Goal: Task Accomplishment & Management: Manage account settings

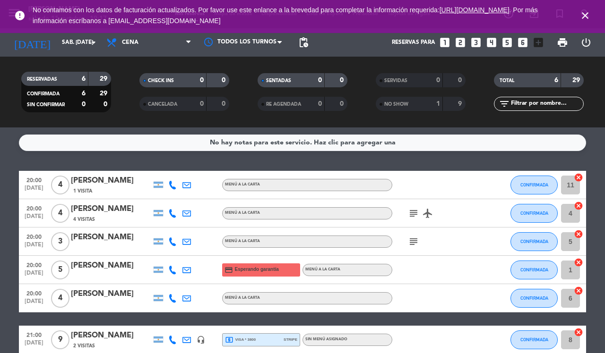
click at [581, 17] on icon "close" at bounding box center [584, 15] width 11 height 11
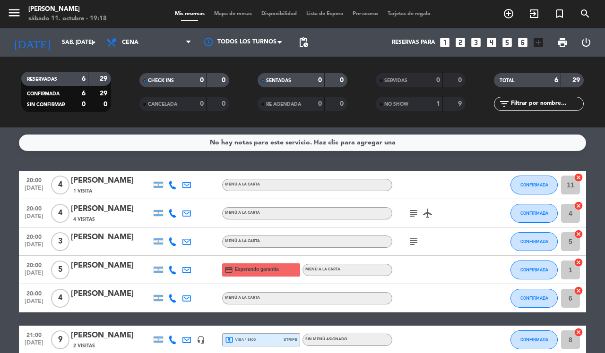
click at [249, 339] on span "local_atm visa * 3800" at bounding box center [240, 340] width 31 height 9
click at [187, 301] on icon at bounding box center [186, 298] width 9 height 9
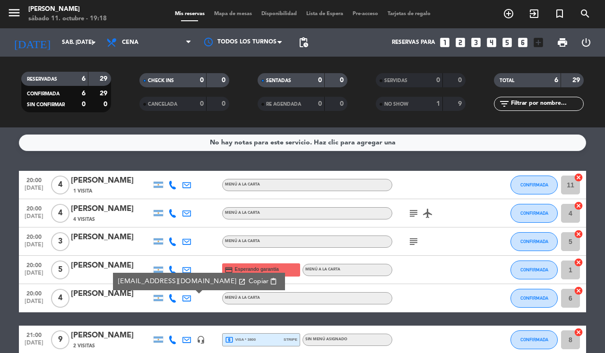
click at [256, 266] on span "Esperando garantía" at bounding box center [257, 270] width 44 height 8
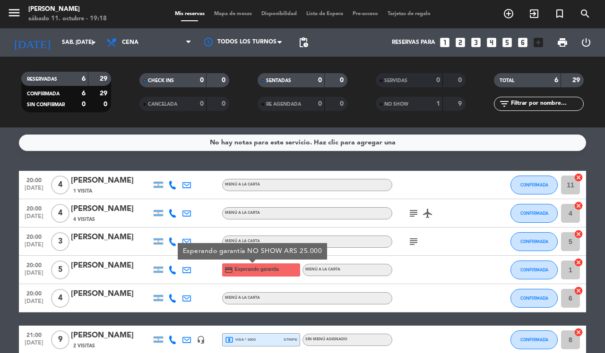
click at [0, 211] on bookings-row "20:00 [DATE] 4 [PERSON_NAME] 1 Visita MENÚ A LA CARTA CONFIRMADA 11 cancel 20:0…" at bounding box center [302, 262] width 605 height 183
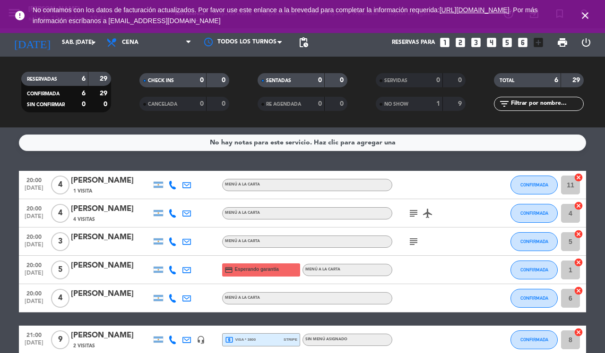
click at [586, 11] on icon "close" at bounding box center [584, 15] width 11 height 11
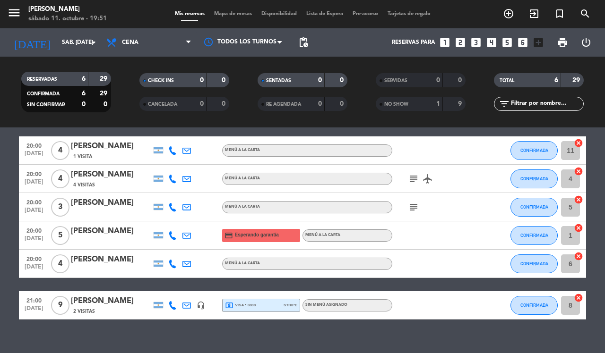
scroll to position [35, 0]
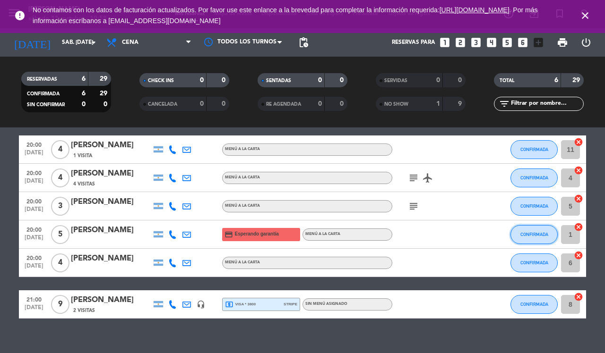
click at [532, 234] on span "CONFIRMADA" at bounding box center [534, 234] width 28 height 5
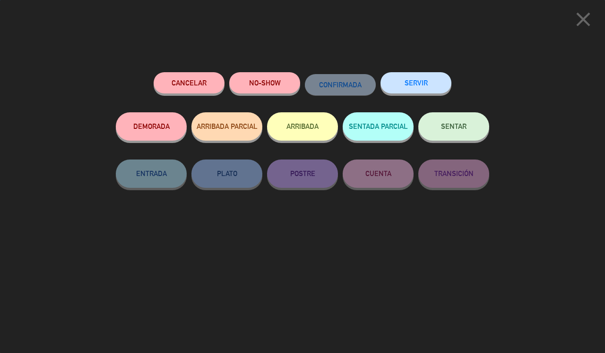
click at [588, 14] on icon "close" at bounding box center [583, 20] width 24 height 24
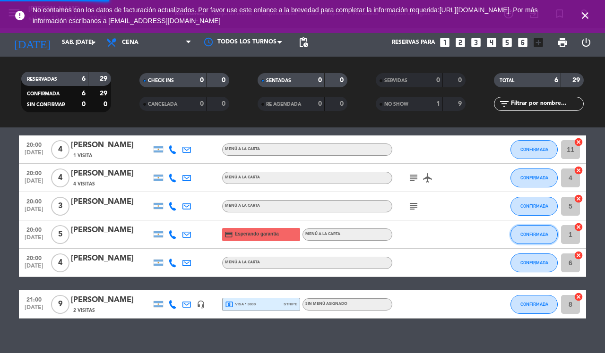
click at [525, 229] on button "CONFIRMADA" at bounding box center [533, 234] width 47 height 19
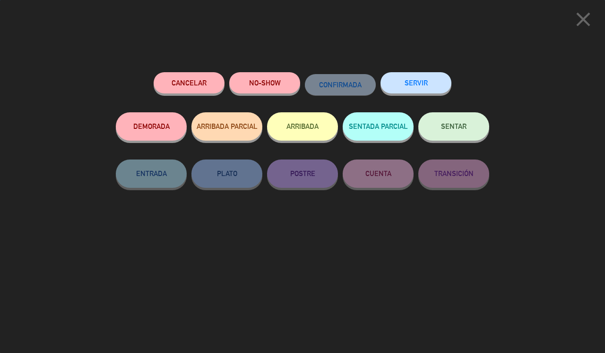
click at [410, 75] on button "SERVIR" at bounding box center [415, 82] width 71 height 21
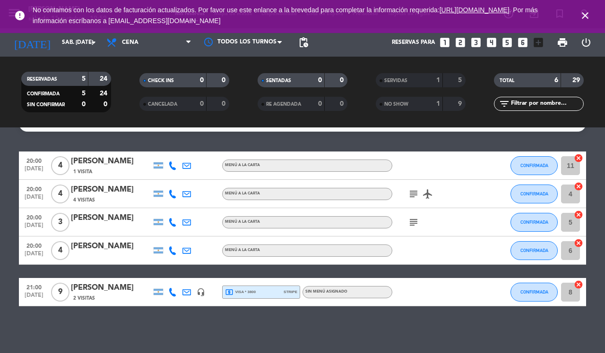
scroll to position [0, 0]
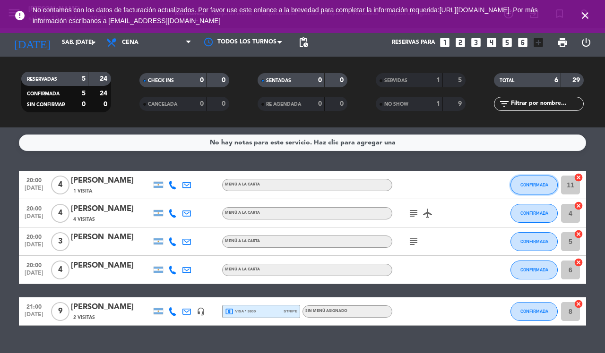
click at [533, 179] on button "CONFIRMADA" at bounding box center [533, 185] width 47 height 19
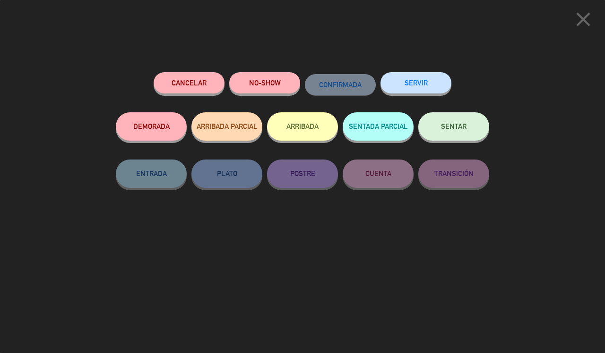
click at [407, 77] on button "SERVIR" at bounding box center [415, 82] width 71 height 21
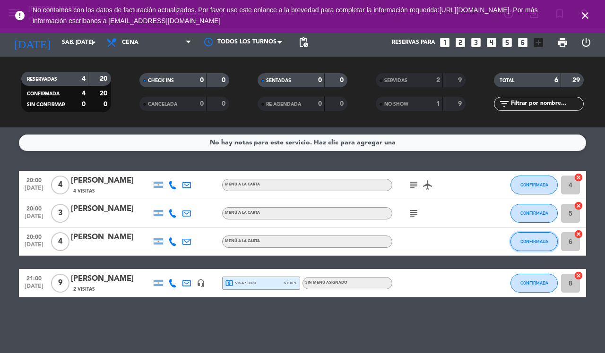
click at [544, 240] on span "CONFIRMADA" at bounding box center [534, 241] width 28 height 5
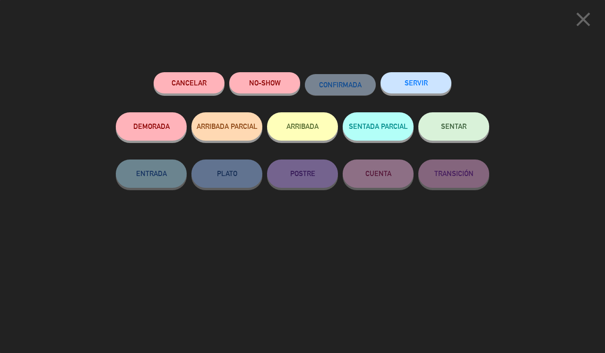
click at [428, 83] on button "SERVIR" at bounding box center [415, 82] width 71 height 21
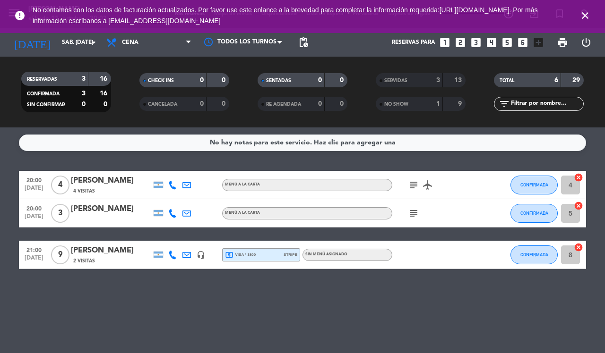
click at [173, 76] on div "CHECK INS" at bounding box center [163, 80] width 43 height 11
click at [409, 77] on div "SERVIDAS" at bounding box center [399, 80] width 43 height 11
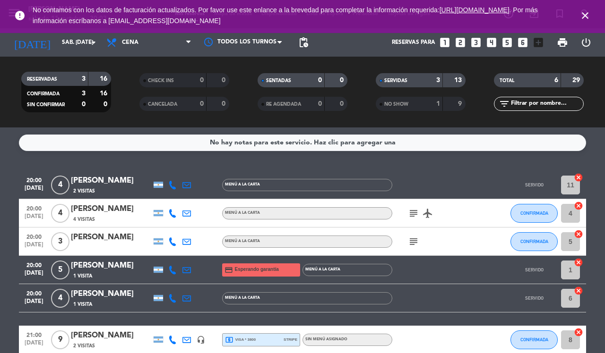
click at [406, 83] on span "SERVIDAS" at bounding box center [395, 80] width 23 height 5
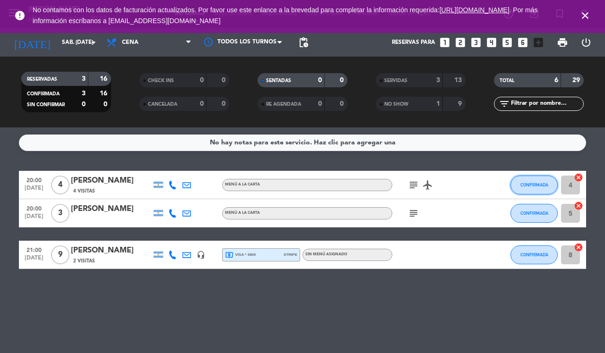
click at [535, 185] on span "CONFIRMADA" at bounding box center [534, 184] width 28 height 5
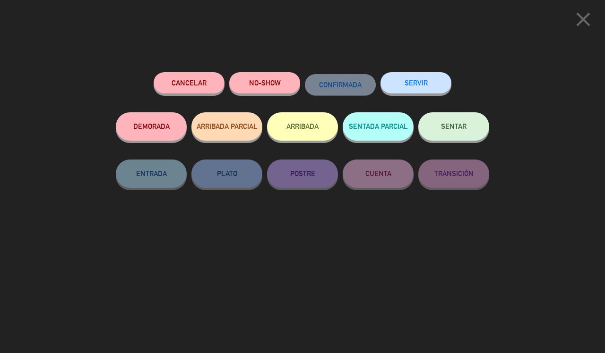
click at [428, 88] on button "SERVIR" at bounding box center [415, 82] width 71 height 21
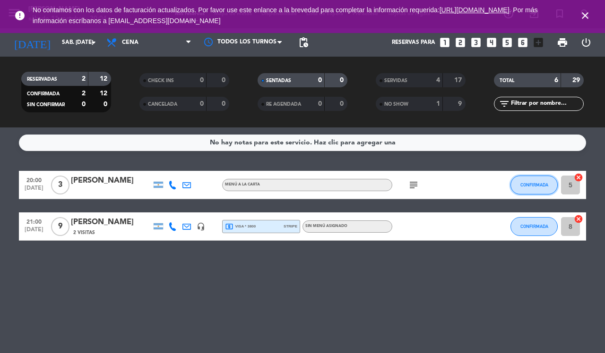
click at [532, 187] on span "CONFIRMADA" at bounding box center [534, 184] width 28 height 5
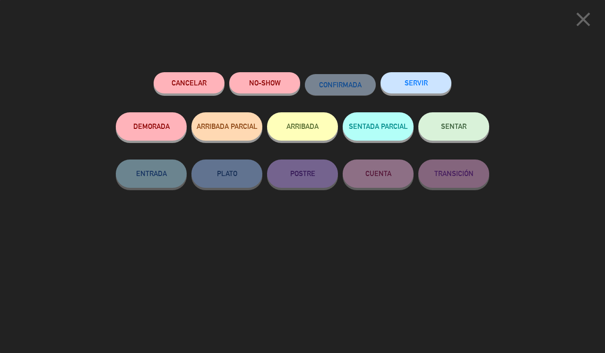
click at [423, 84] on button "SERVIR" at bounding box center [415, 82] width 71 height 21
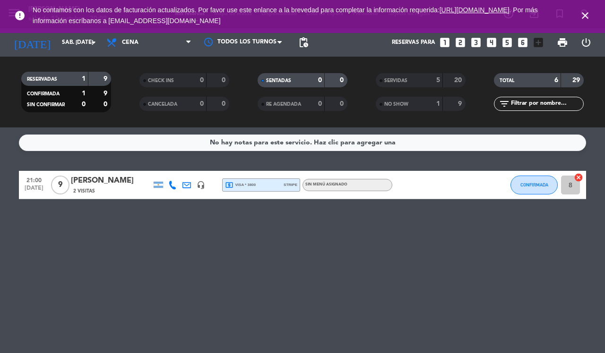
click at [393, 83] on span "SERVIDAS" at bounding box center [395, 80] width 23 height 5
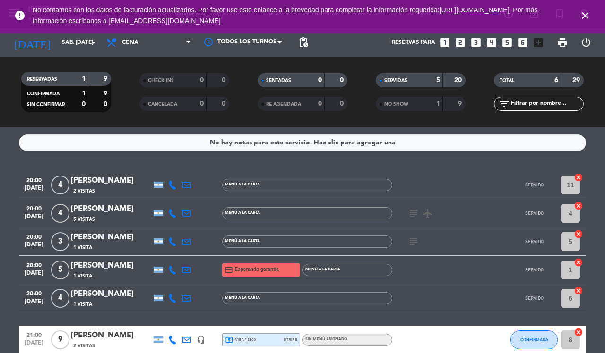
click at [400, 81] on span "SERVIDAS" at bounding box center [395, 80] width 23 height 5
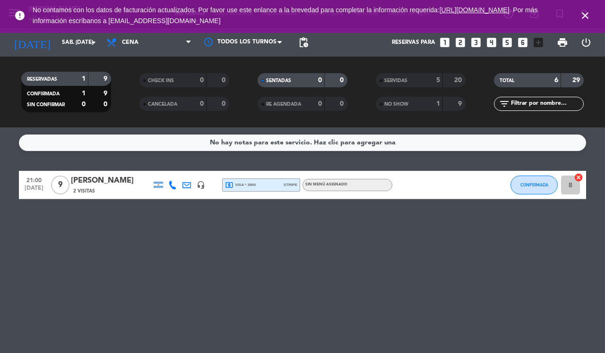
click at [581, 14] on icon "close" at bounding box center [584, 15] width 11 height 11
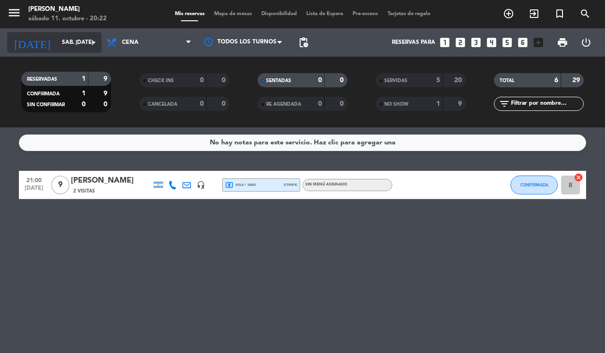
click at [80, 42] on input "sáb. [DATE]" at bounding box center [94, 42] width 75 height 16
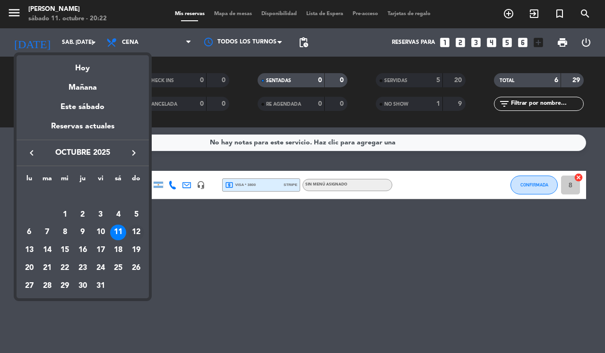
click at [133, 236] on div "12" at bounding box center [136, 233] width 16 height 16
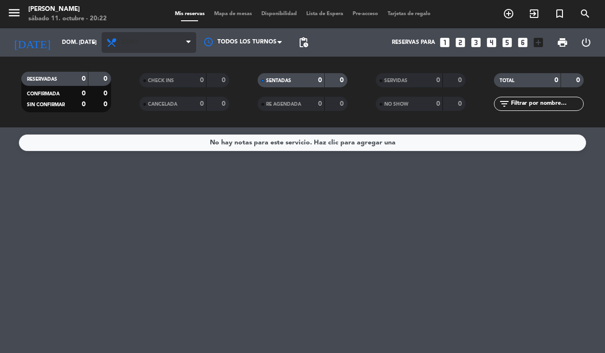
click at [159, 39] on span "Cena" at bounding box center [149, 42] width 94 height 21
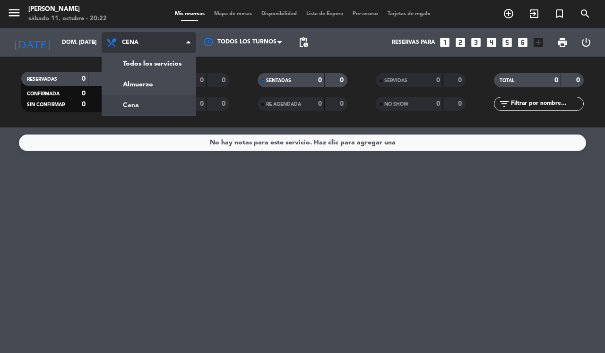
click at [169, 63] on div "menu [PERSON_NAME] sábado 11. octubre - 20:22 Mis reservas Mapa de mesas Dispon…" at bounding box center [302, 64] width 605 height 128
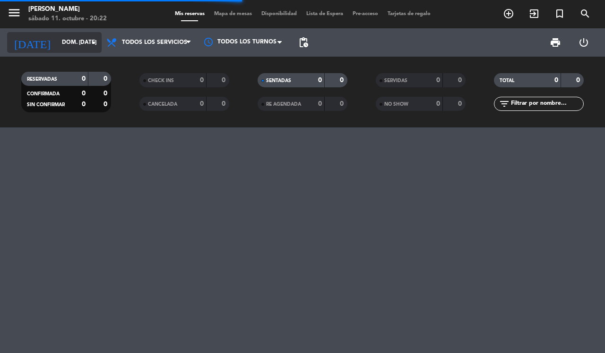
click at [74, 43] on input "dom. [DATE]" at bounding box center [94, 42] width 75 height 16
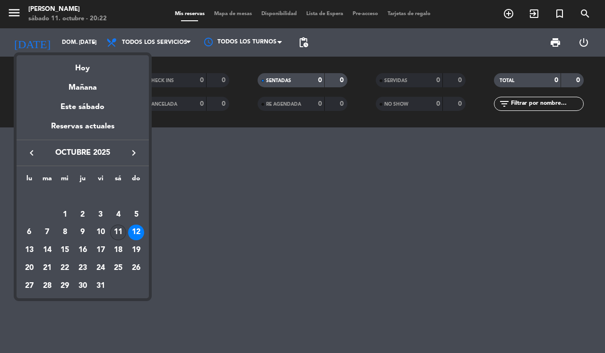
click at [118, 232] on div "11" at bounding box center [118, 233] width 16 height 16
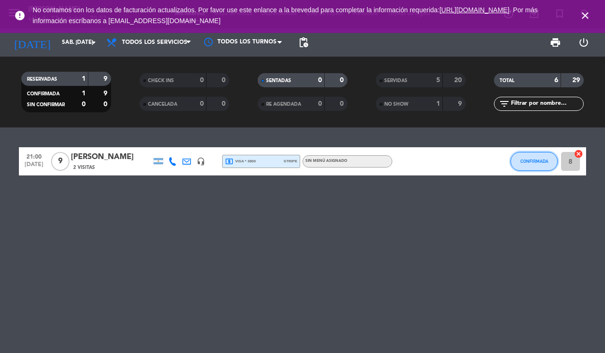
click at [529, 161] on span "CONFIRMADA" at bounding box center [534, 161] width 28 height 5
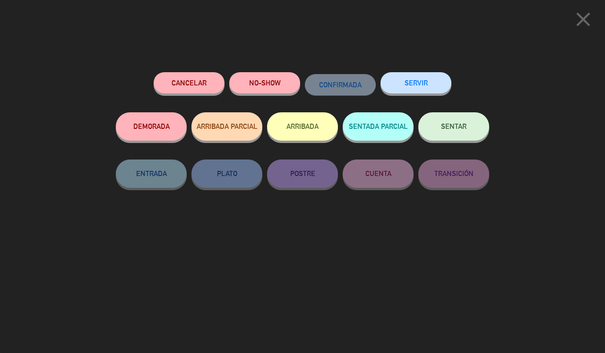
click at [424, 88] on button "SERVIR" at bounding box center [415, 82] width 71 height 21
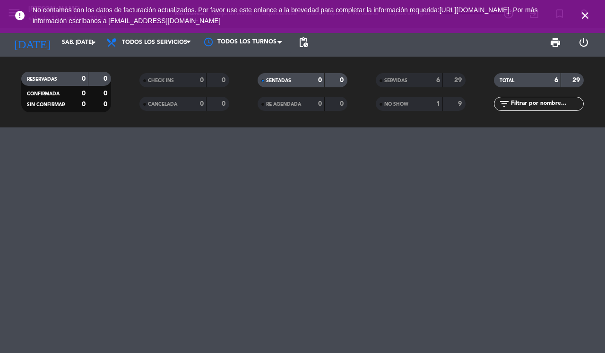
click at [584, 17] on icon "close" at bounding box center [584, 15] width 11 height 11
click at [583, 12] on icon "close" at bounding box center [584, 15] width 11 height 11
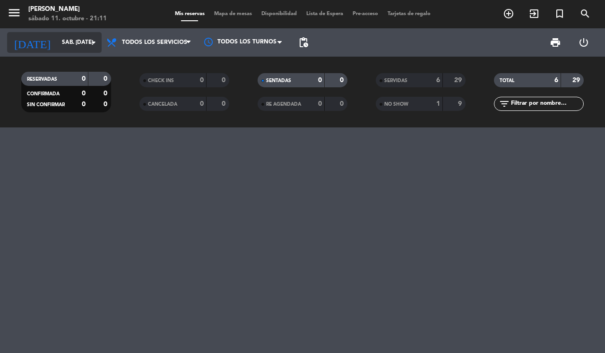
click at [71, 38] on input "sáb. [DATE]" at bounding box center [94, 42] width 75 height 16
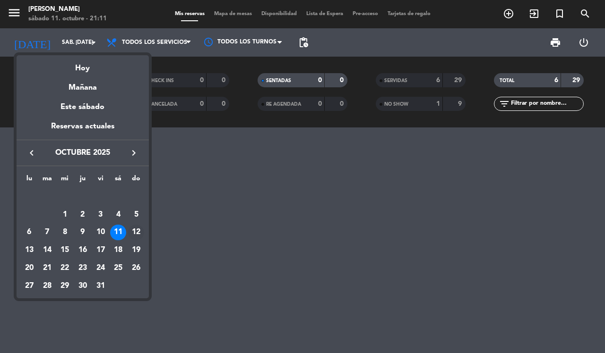
click at [136, 231] on div "12" at bounding box center [136, 233] width 16 height 16
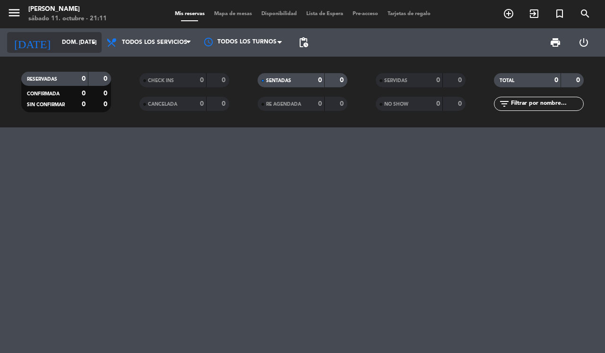
click at [75, 43] on input "dom. [DATE]" at bounding box center [94, 42] width 75 height 16
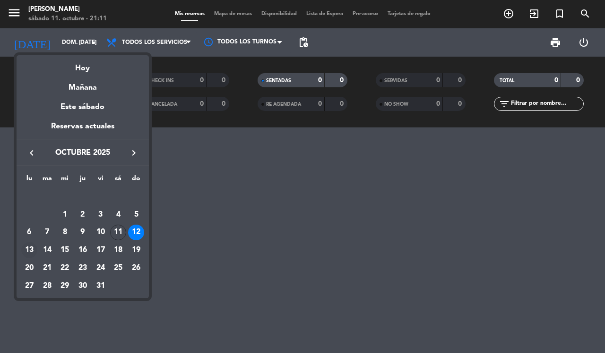
click at [29, 248] on div "13" at bounding box center [29, 250] width 16 height 16
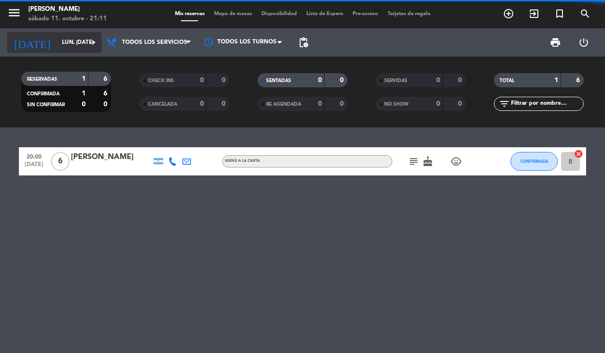
click at [85, 42] on input "lun. [DATE]" at bounding box center [94, 42] width 75 height 16
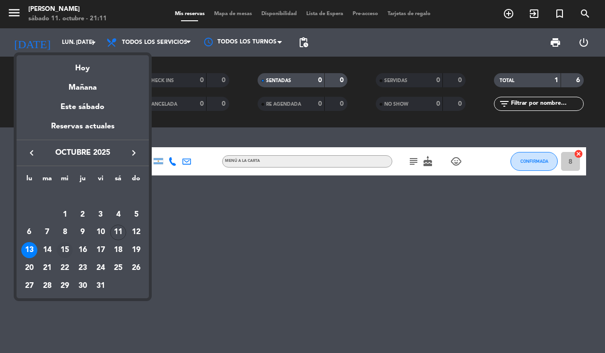
click at [57, 242] on td "15" at bounding box center [65, 250] width 18 height 18
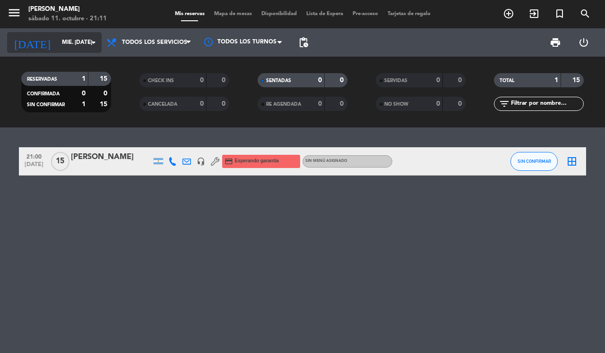
click at [57, 43] on input "mié. [DATE]" at bounding box center [94, 42] width 75 height 16
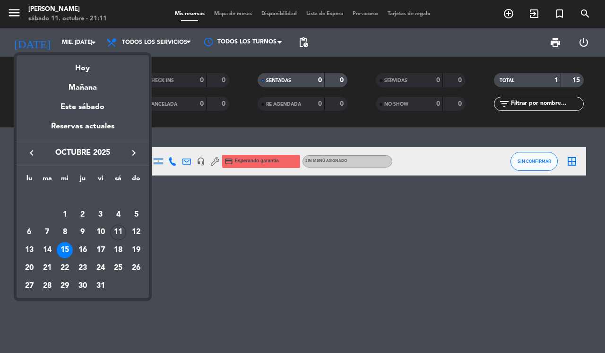
click at [83, 249] on div "16" at bounding box center [83, 250] width 16 height 16
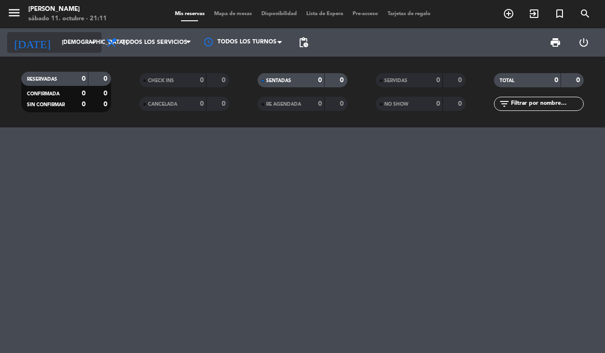
click at [73, 42] on input "[DEMOGRAPHIC_DATA] [DATE]" at bounding box center [94, 42] width 75 height 16
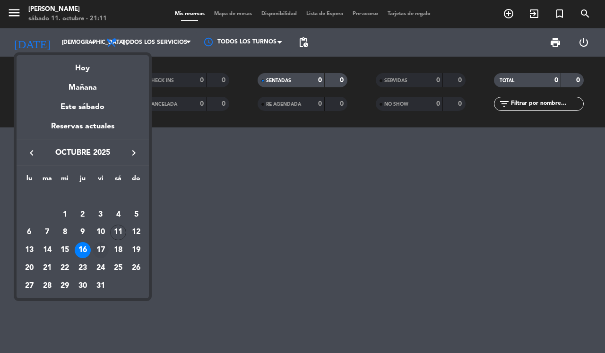
click at [100, 248] on div "17" at bounding box center [101, 250] width 16 height 16
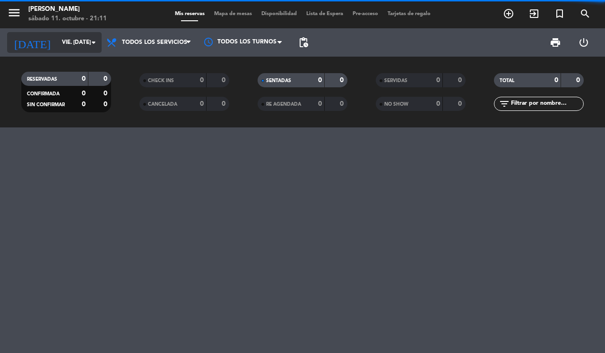
click at [84, 43] on input "vie. [DATE]" at bounding box center [94, 42] width 75 height 16
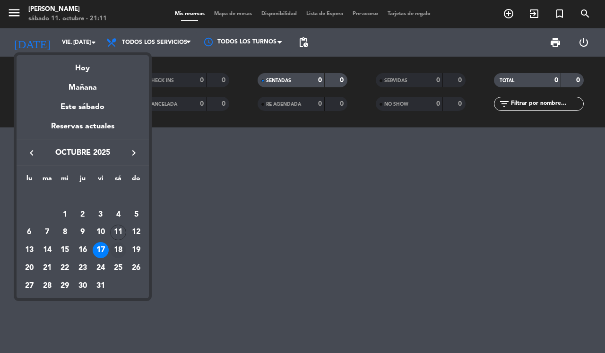
click at [119, 246] on div "18" at bounding box center [118, 250] width 16 height 16
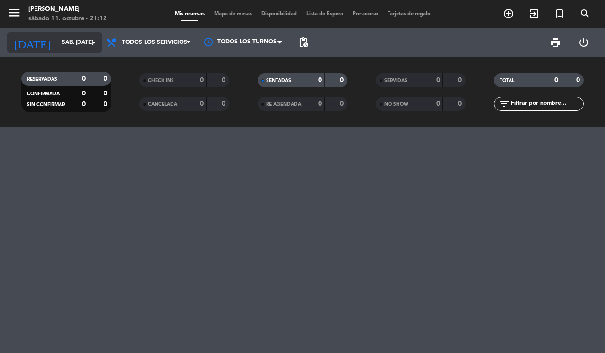
click at [89, 43] on icon "arrow_drop_down" at bounding box center [93, 42] width 11 height 11
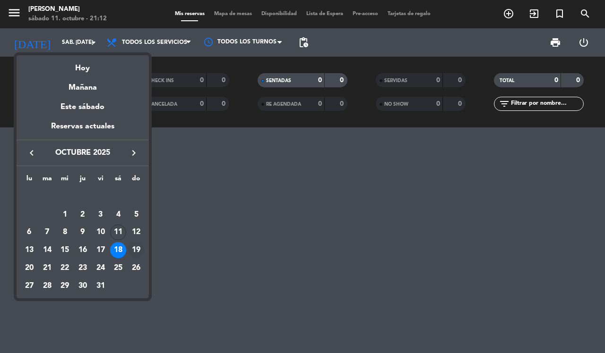
click at [140, 251] on div "19" at bounding box center [136, 250] width 16 height 16
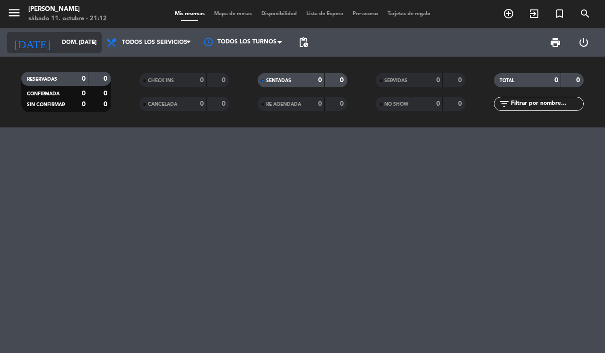
click at [74, 42] on input "dom. [DATE]" at bounding box center [94, 42] width 75 height 16
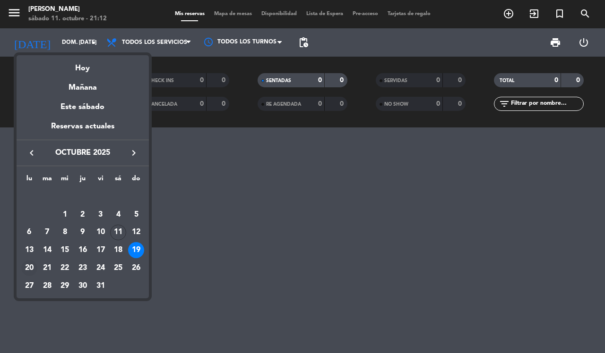
click at [29, 267] on div "20" at bounding box center [29, 268] width 16 height 16
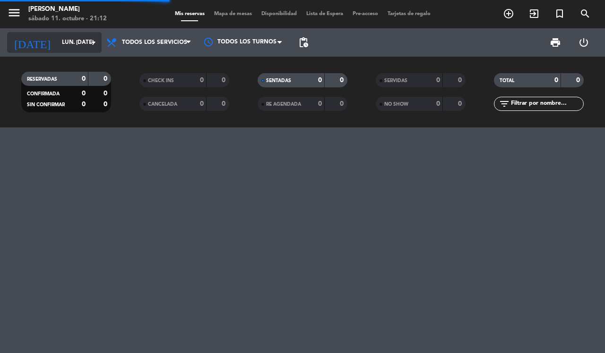
click at [64, 41] on input "lun. [DATE]" at bounding box center [94, 42] width 75 height 16
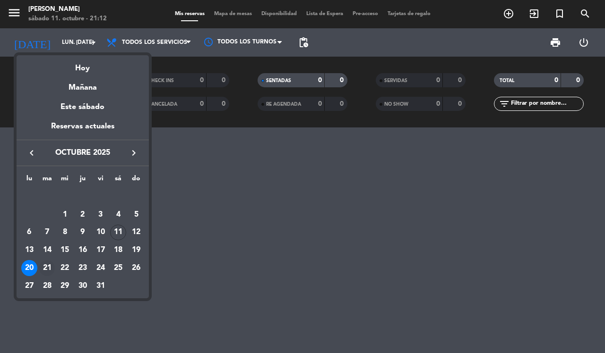
click at [51, 264] on div "21" at bounding box center [47, 268] width 16 height 16
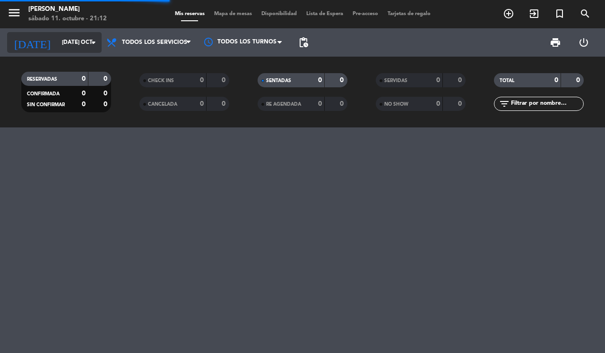
click at [77, 42] on input "[DATE] oct." at bounding box center [94, 42] width 75 height 16
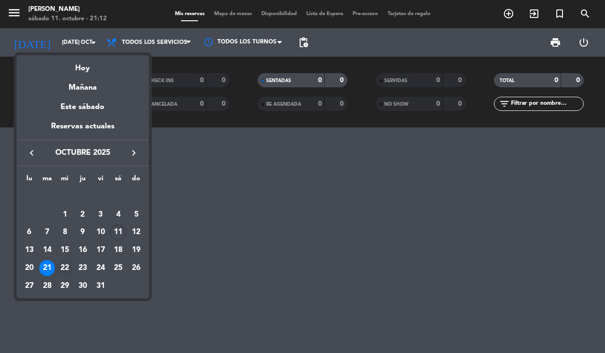
click at [64, 266] on div "22" at bounding box center [65, 268] width 16 height 16
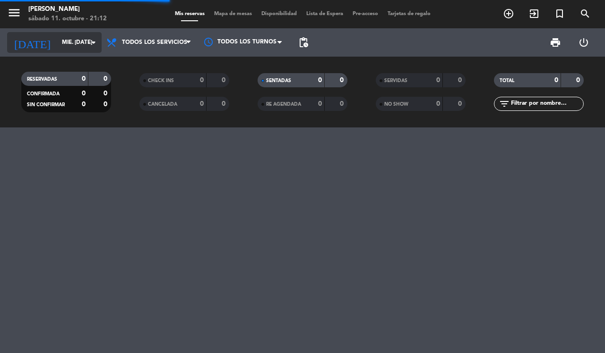
click at [69, 39] on input "mié. [DATE]" at bounding box center [94, 42] width 75 height 16
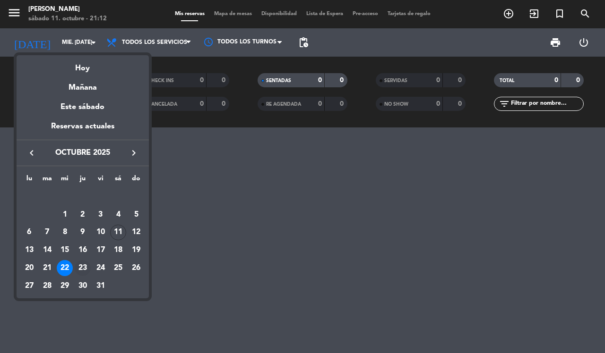
click at [86, 266] on div "23" at bounding box center [83, 268] width 16 height 16
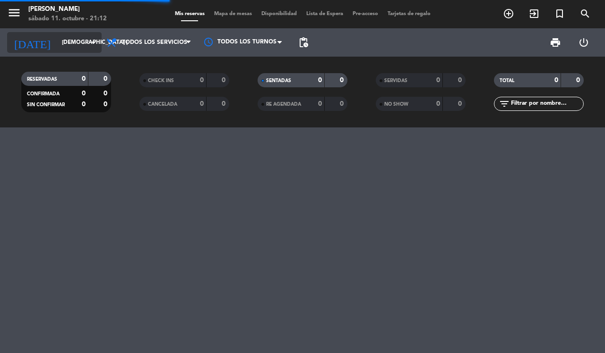
click at [77, 43] on input "[DEMOGRAPHIC_DATA] [DATE]" at bounding box center [94, 42] width 75 height 16
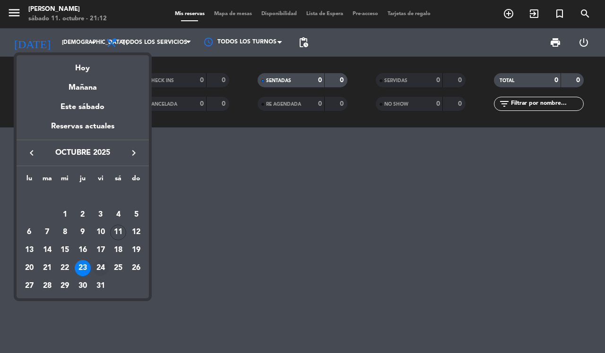
click at [100, 267] on div "24" at bounding box center [101, 268] width 16 height 16
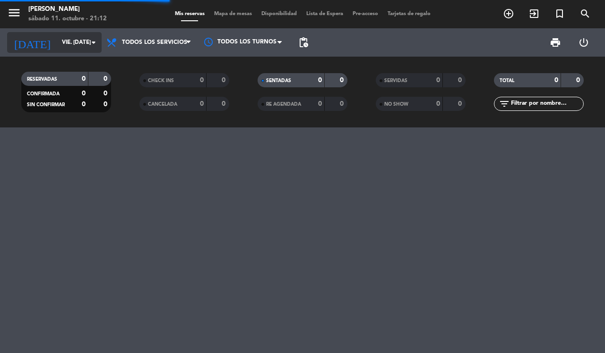
click at [64, 43] on input "vie. [DATE]" at bounding box center [94, 42] width 75 height 16
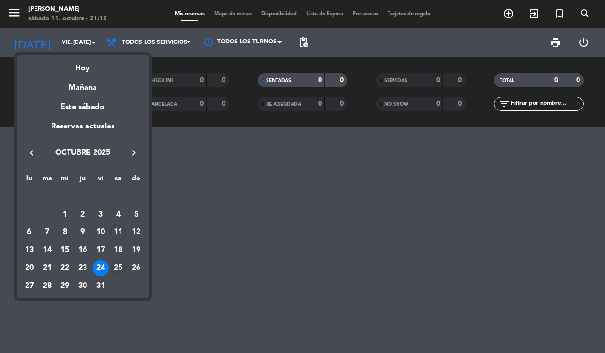
click at [119, 267] on div "25" at bounding box center [118, 268] width 16 height 16
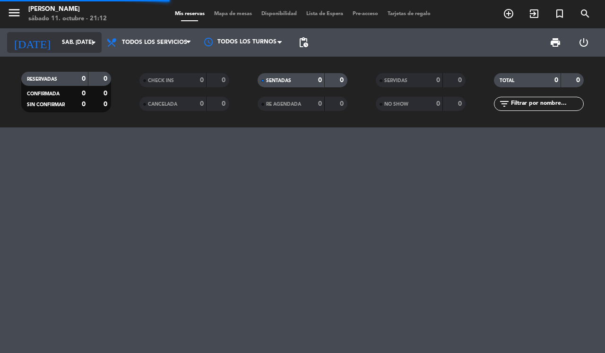
click at [66, 45] on input "sáb. [DATE]" at bounding box center [94, 42] width 75 height 16
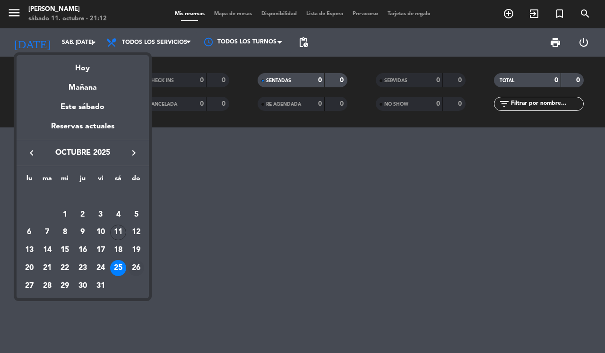
click at [141, 265] on div "26" at bounding box center [136, 268] width 16 height 16
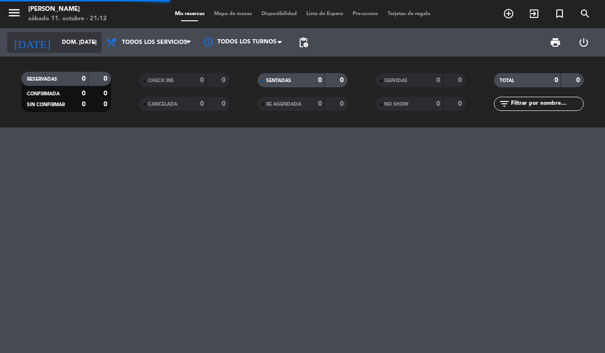
click at [68, 45] on input "dom. [DATE]" at bounding box center [94, 42] width 75 height 16
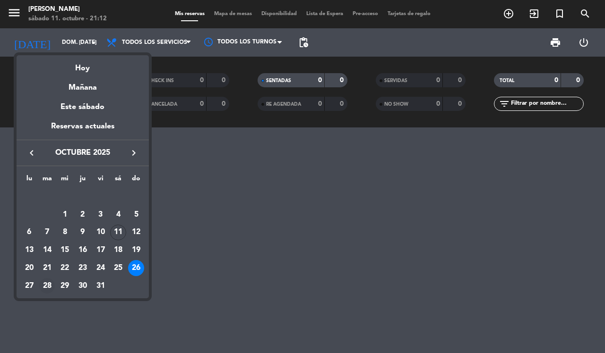
click at [43, 281] on div "28" at bounding box center [47, 286] width 16 height 16
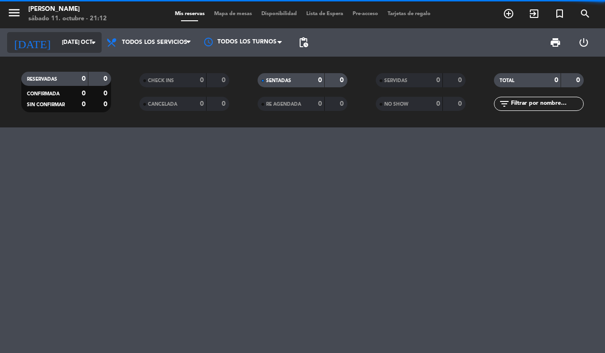
click at [63, 37] on input "[DATE] oct." at bounding box center [94, 42] width 75 height 16
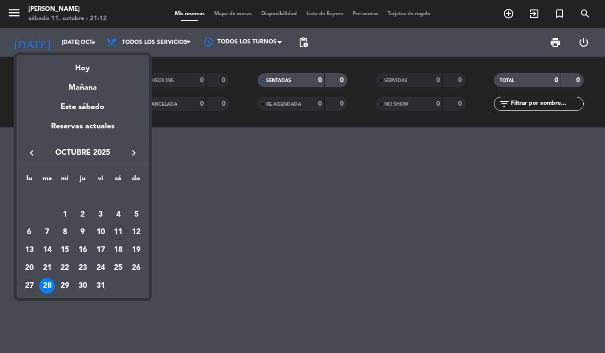
click at [32, 282] on div "27" at bounding box center [29, 286] width 16 height 16
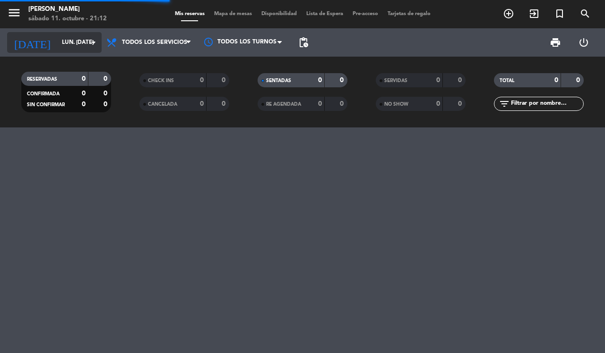
click at [57, 45] on input "lun. [DATE]" at bounding box center [94, 42] width 75 height 16
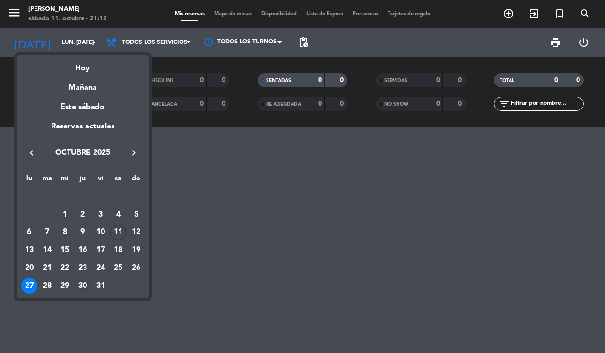
click at [83, 285] on div "30" at bounding box center [83, 286] width 16 height 16
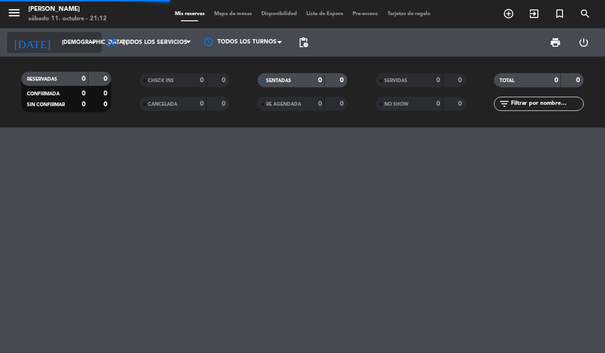
click at [77, 43] on input "[DEMOGRAPHIC_DATA] [DATE]" at bounding box center [94, 42] width 75 height 16
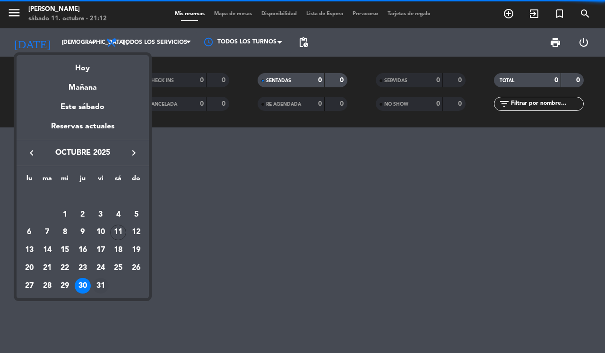
click at [97, 281] on div "31" at bounding box center [101, 286] width 16 height 16
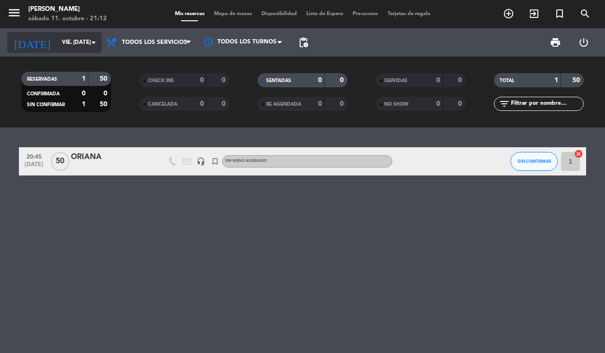
click at [91, 43] on icon "arrow_drop_down" at bounding box center [93, 42] width 11 height 11
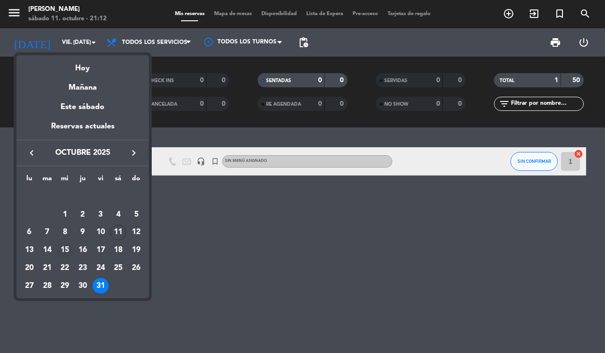
click at [65, 249] on div "15" at bounding box center [65, 250] width 16 height 16
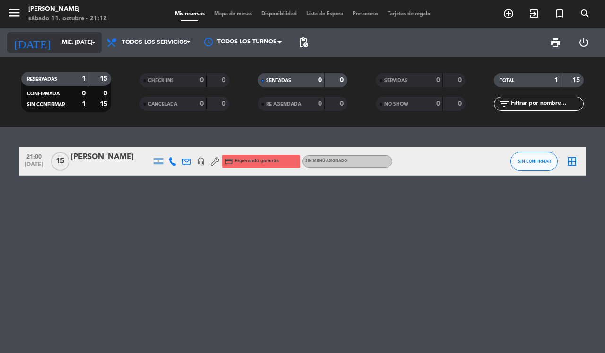
click at [72, 41] on input "mié. [DATE]" at bounding box center [94, 42] width 75 height 16
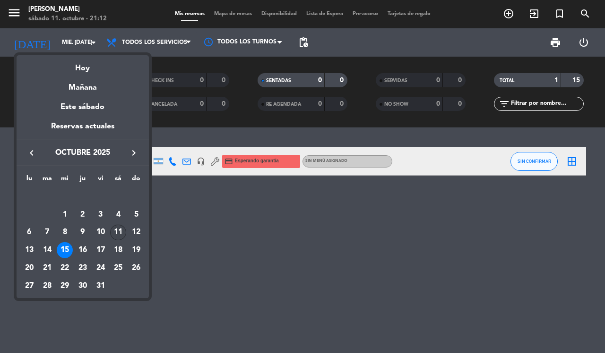
click at [120, 227] on div "11" at bounding box center [118, 233] width 16 height 16
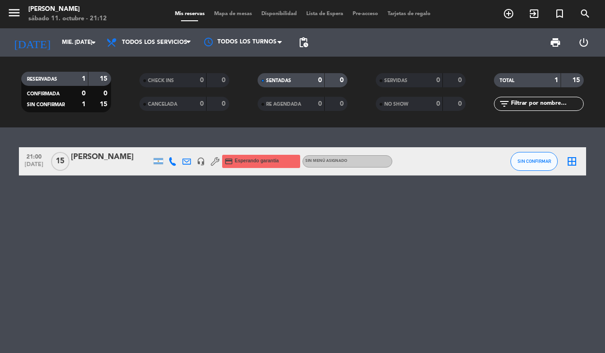
type input "sáb. [DATE]"
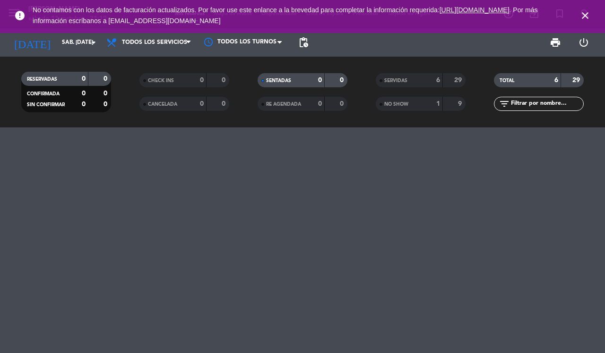
click at [584, 17] on icon "close" at bounding box center [584, 15] width 11 height 11
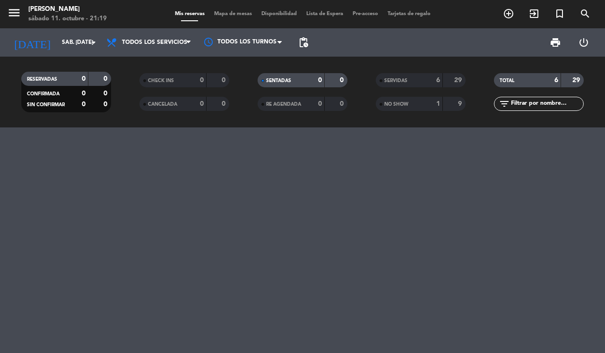
click at [538, 17] on icon "exit_to_app" at bounding box center [533, 13] width 11 height 11
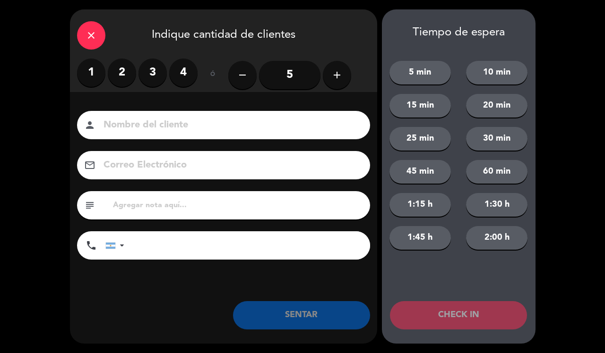
click at [126, 72] on label "2" at bounding box center [122, 73] width 28 height 28
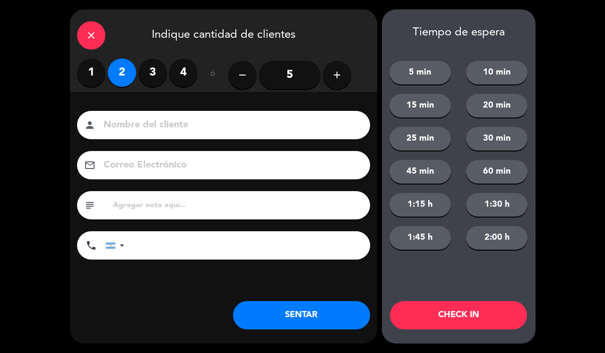
click at [203, 126] on input at bounding box center [229, 125] width 255 height 17
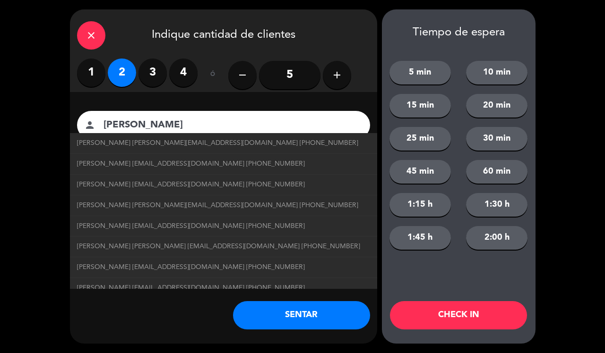
type input "[PERSON_NAME]"
click at [511, 116] on button "20 min" at bounding box center [496, 106] width 61 height 24
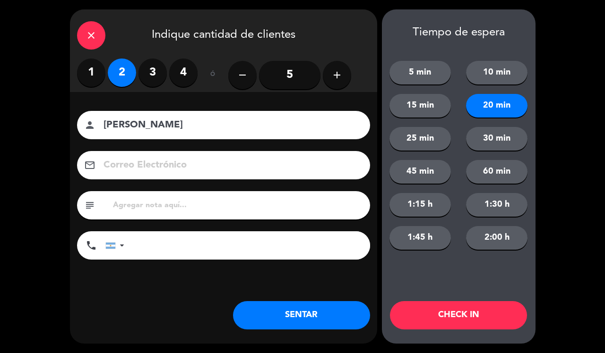
click at [435, 110] on button "15 min" at bounding box center [419, 106] width 61 height 24
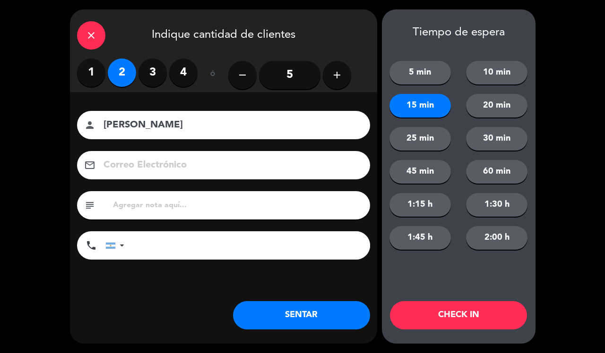
click at [494, 306] on button "CHECK IN" at bounding box center [458, 315] width 137 height 28
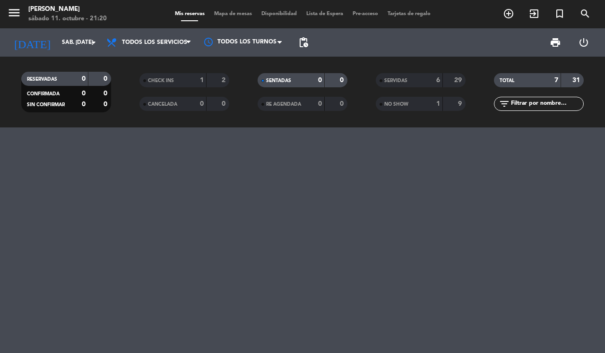
click at [184, 84] on div "CHECK INS" at bounding box center [163, 80] width 43 height 11
